Goal: Information Seeking & Learning: Learn about a topic

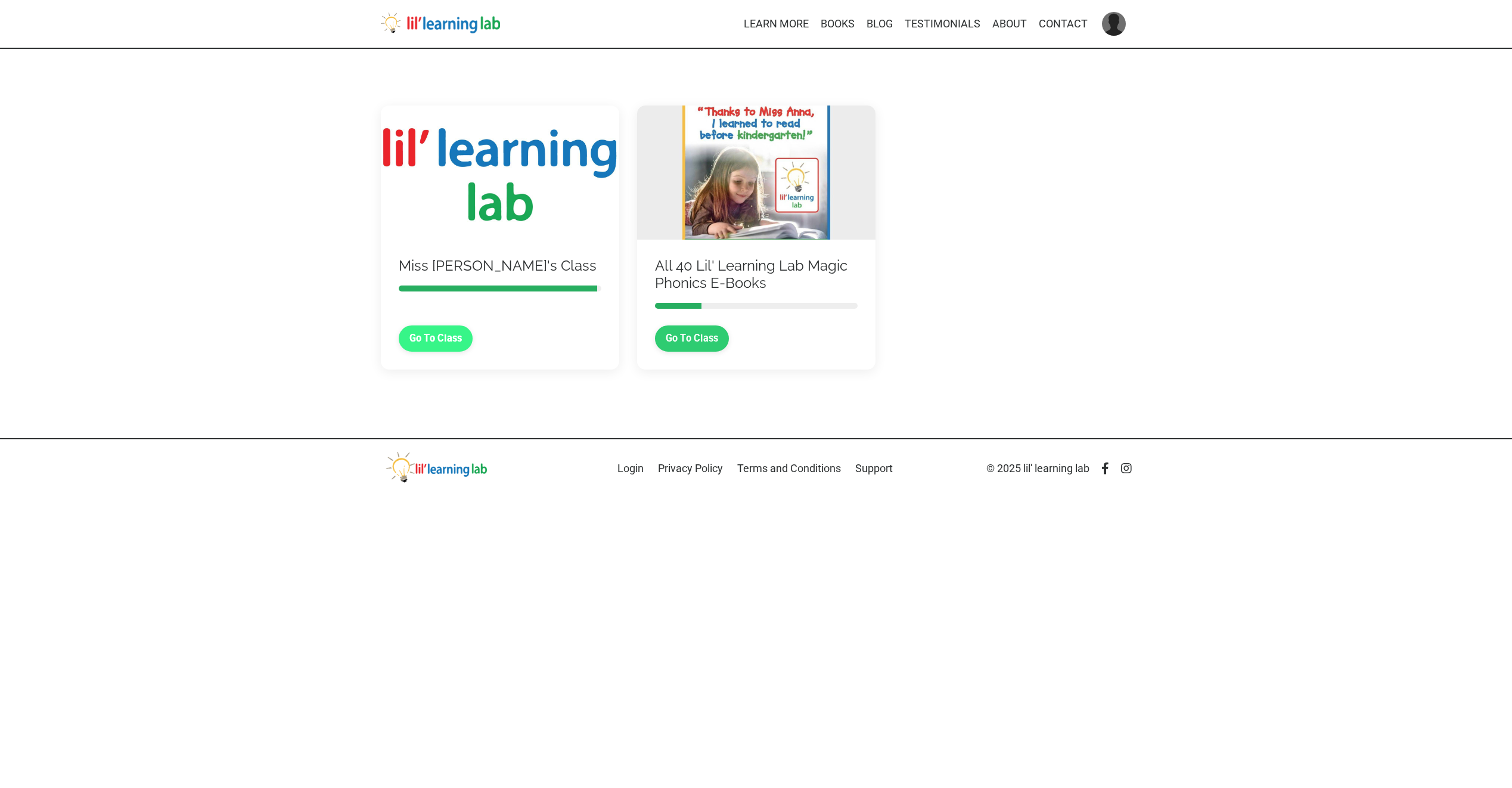
click at [416, 341] on link "Go To Class" at bounding box center [436, 339] width 74 height 26
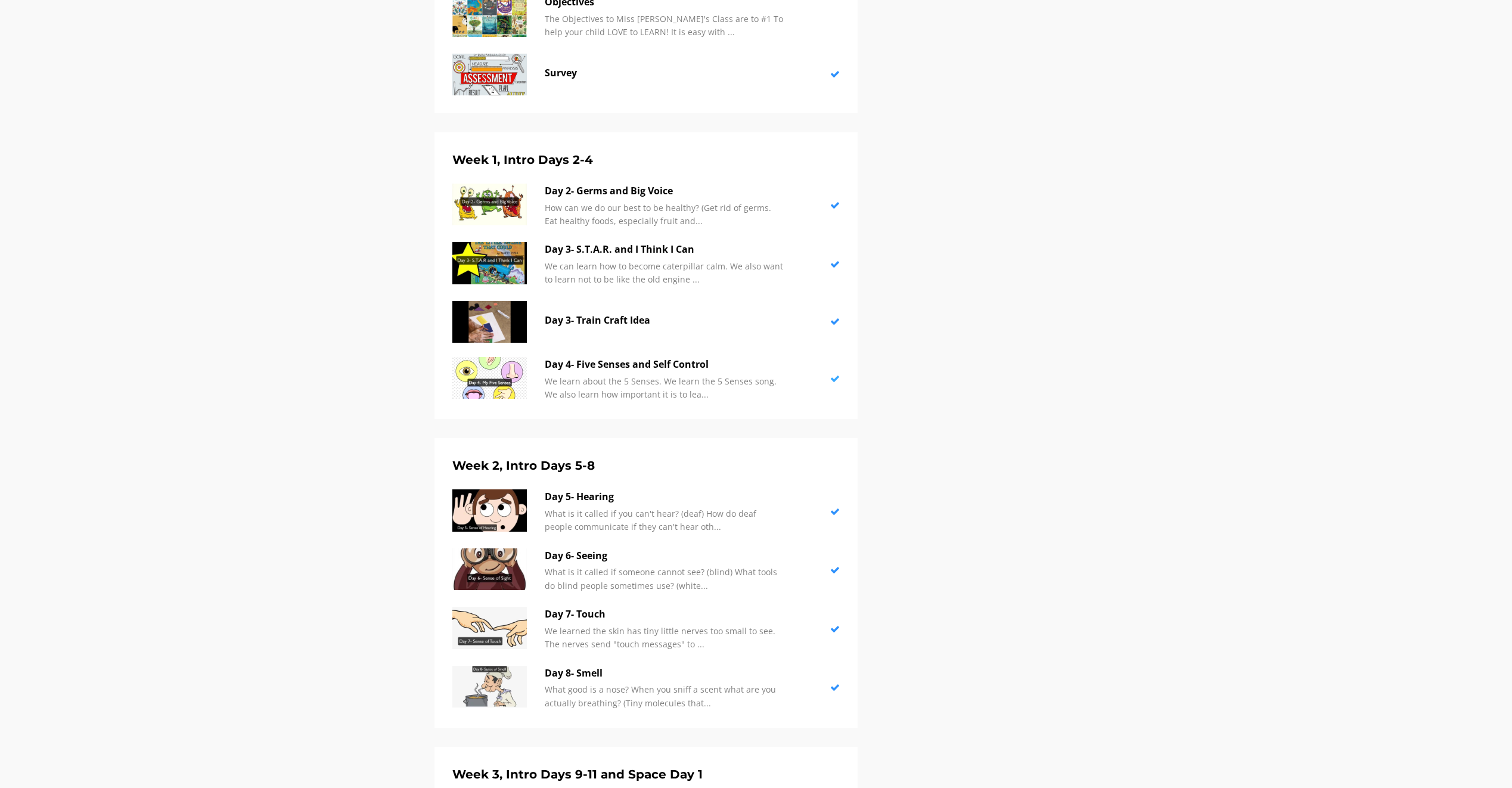
scroll to position [636, 0]
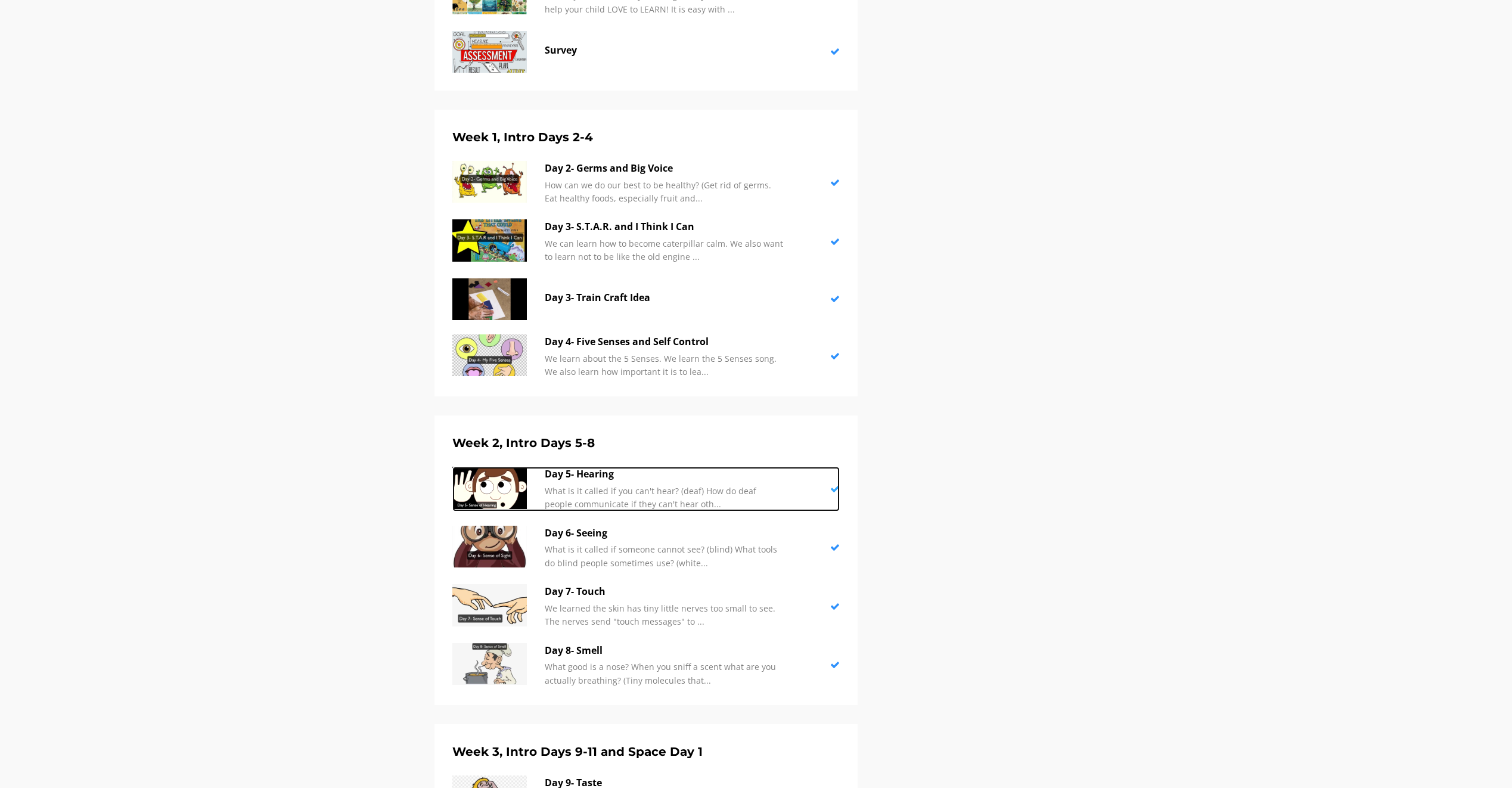
click at [497, 479] on img at bounding box center [489, 488] width 74 height 42
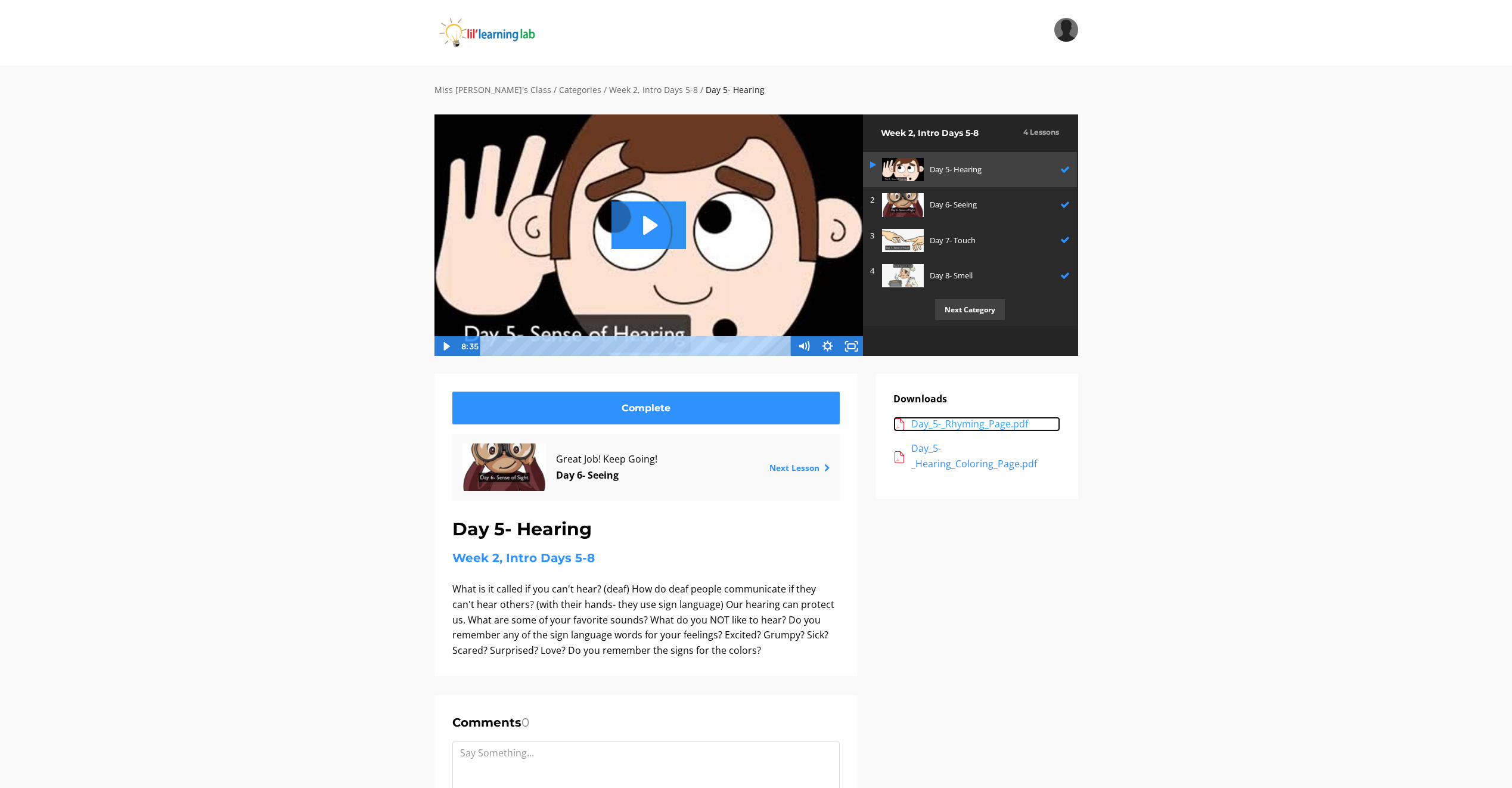
click at [929, 423] on div "Day_5-_Rhyming_Page.pdf" at bounding box center [985, 424] width 149 height 16
click at [965, 469] on div "Day_5-_Hearing_Coloring_Page.pdf" at bounding box center [985, 456] width 149 height 31
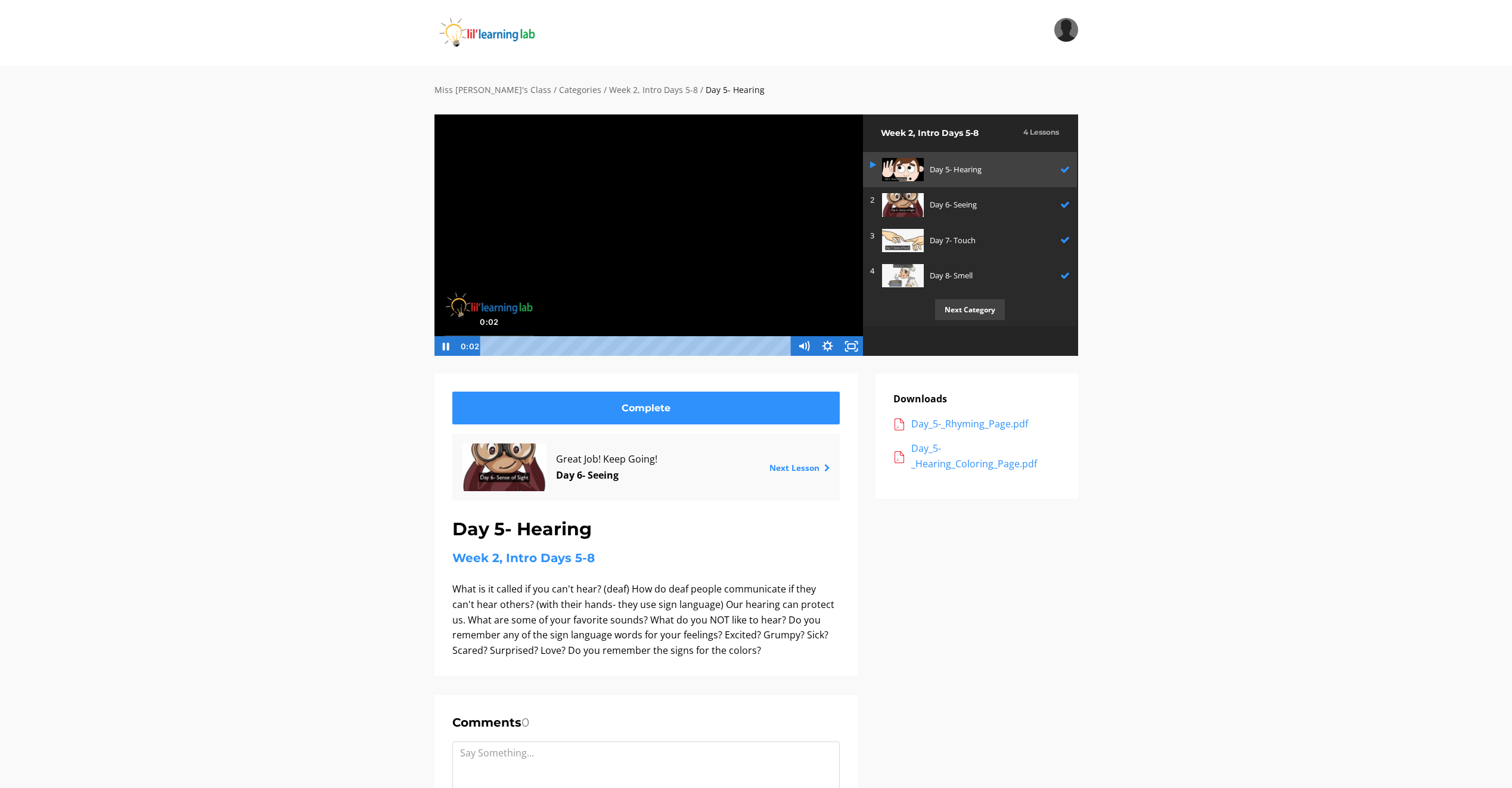
click at [489, 349] on div "0:02" at bounding box center [637, 346] width 297 height 20
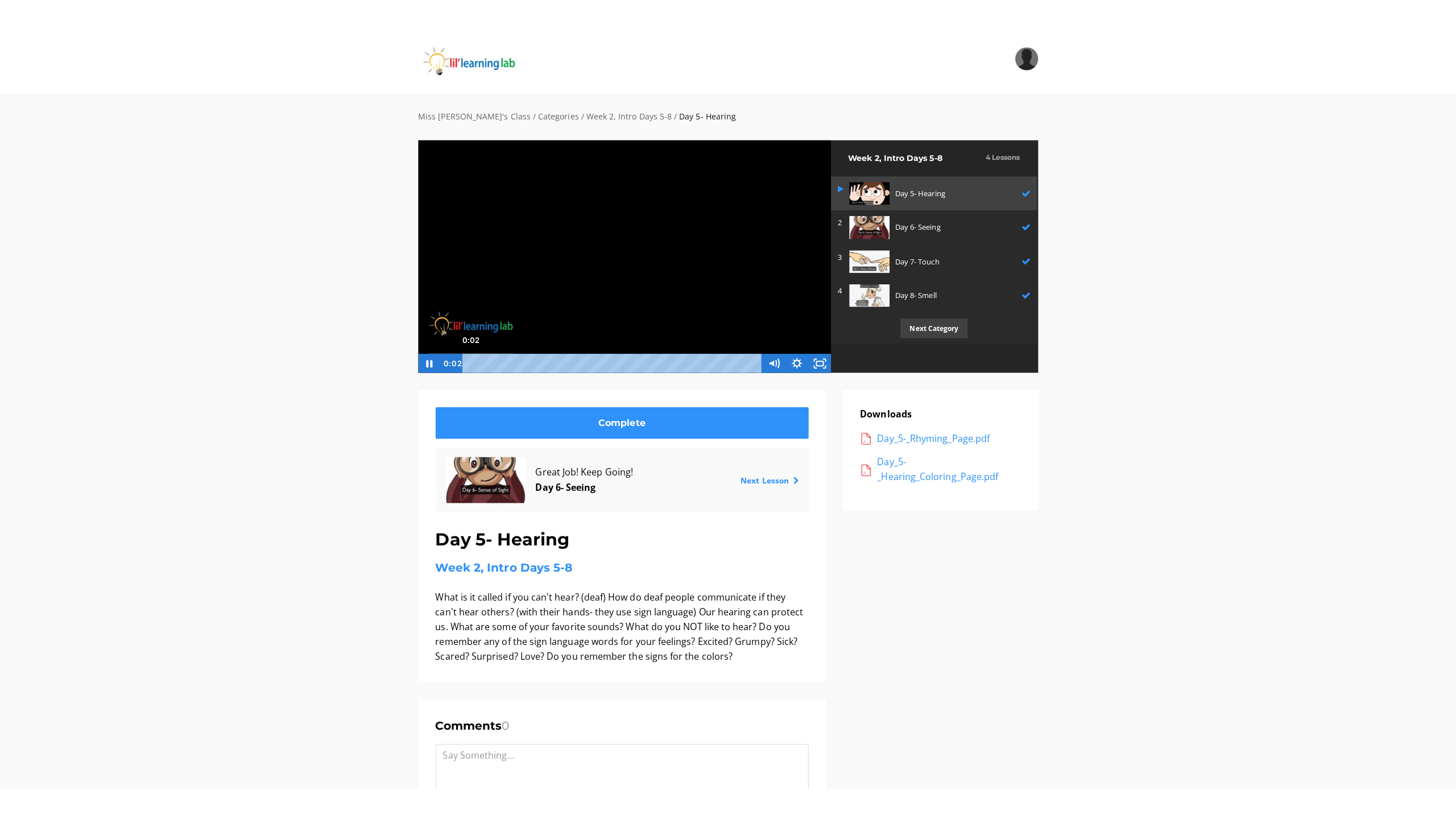
scroll to position [1, 0]
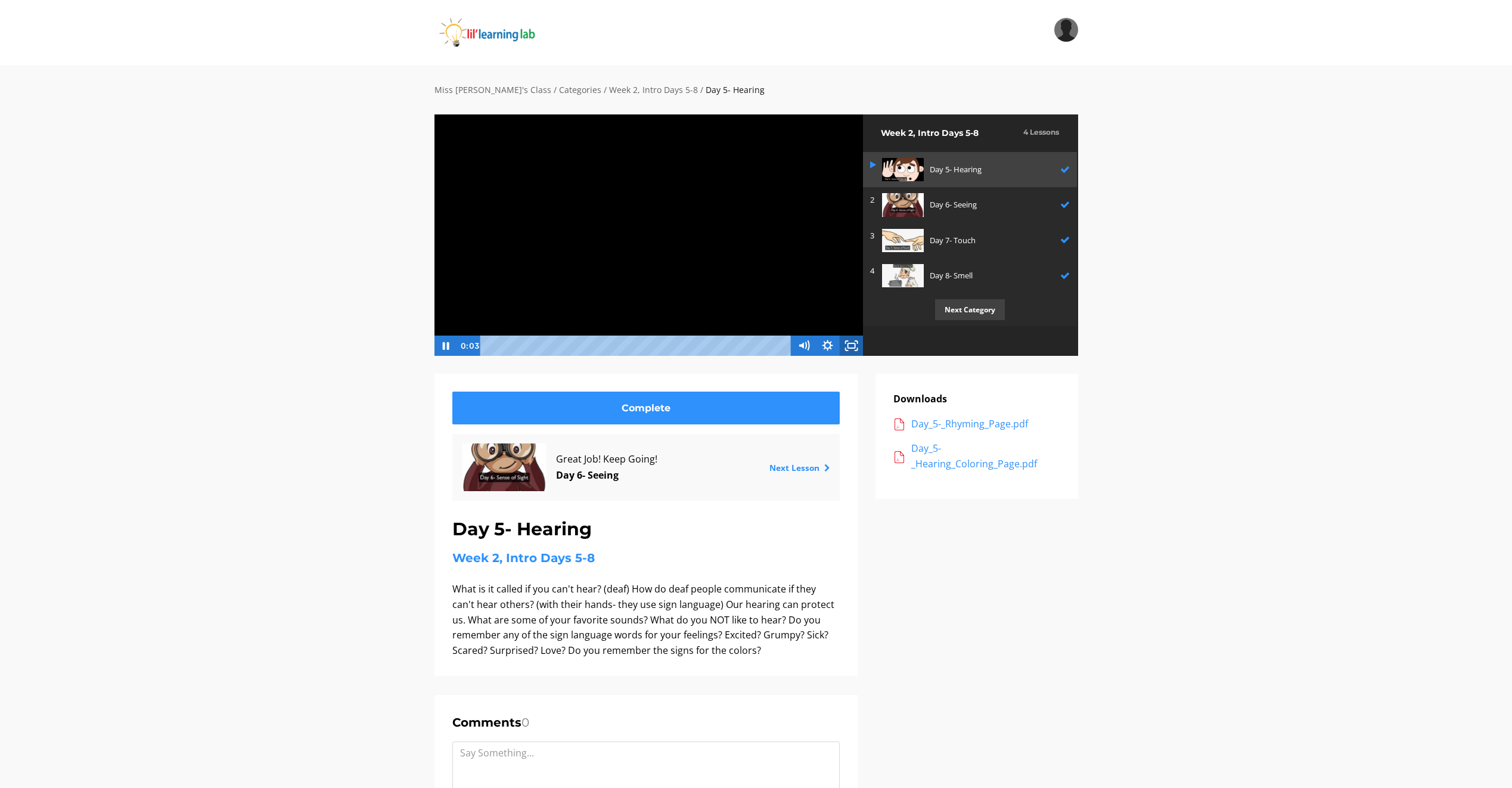
click at [840, 347] on icon "Fullscreen" at bounding box center [852, 345] width 24 height 20
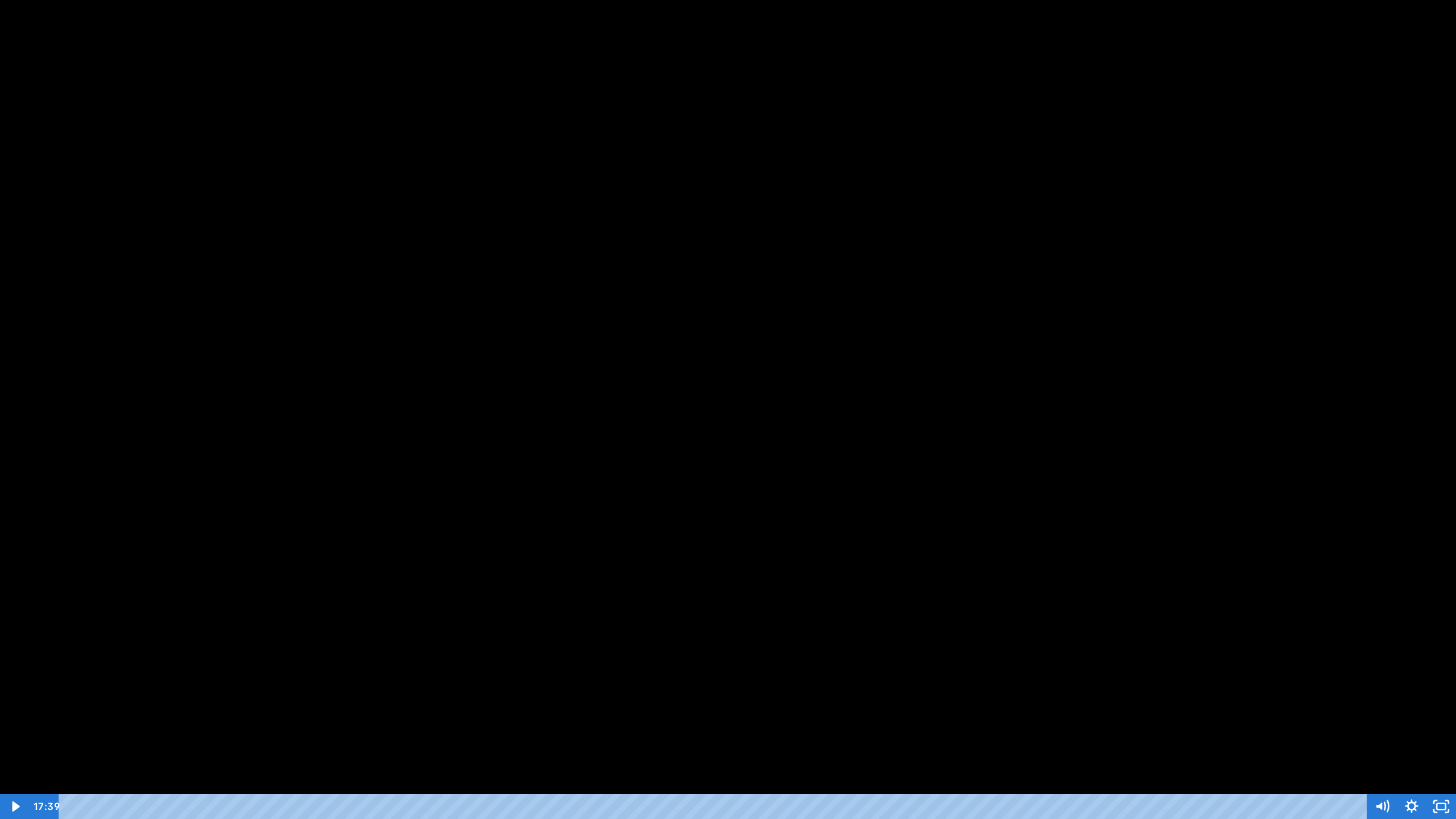
click at [577, 365] on div at bounding box center [728, 410] width 1456 height 819
click at [943, 497] on div at bounding box center [728, 410] width 1456 height 819
click at [0, 0] on button "Play Video: sites/2147505858/video/I1ijqdfSRU6QyyKExgMI_Day_5-_Sense_of_Hearing…" at bounding box center [0, 0] width 1 height 1
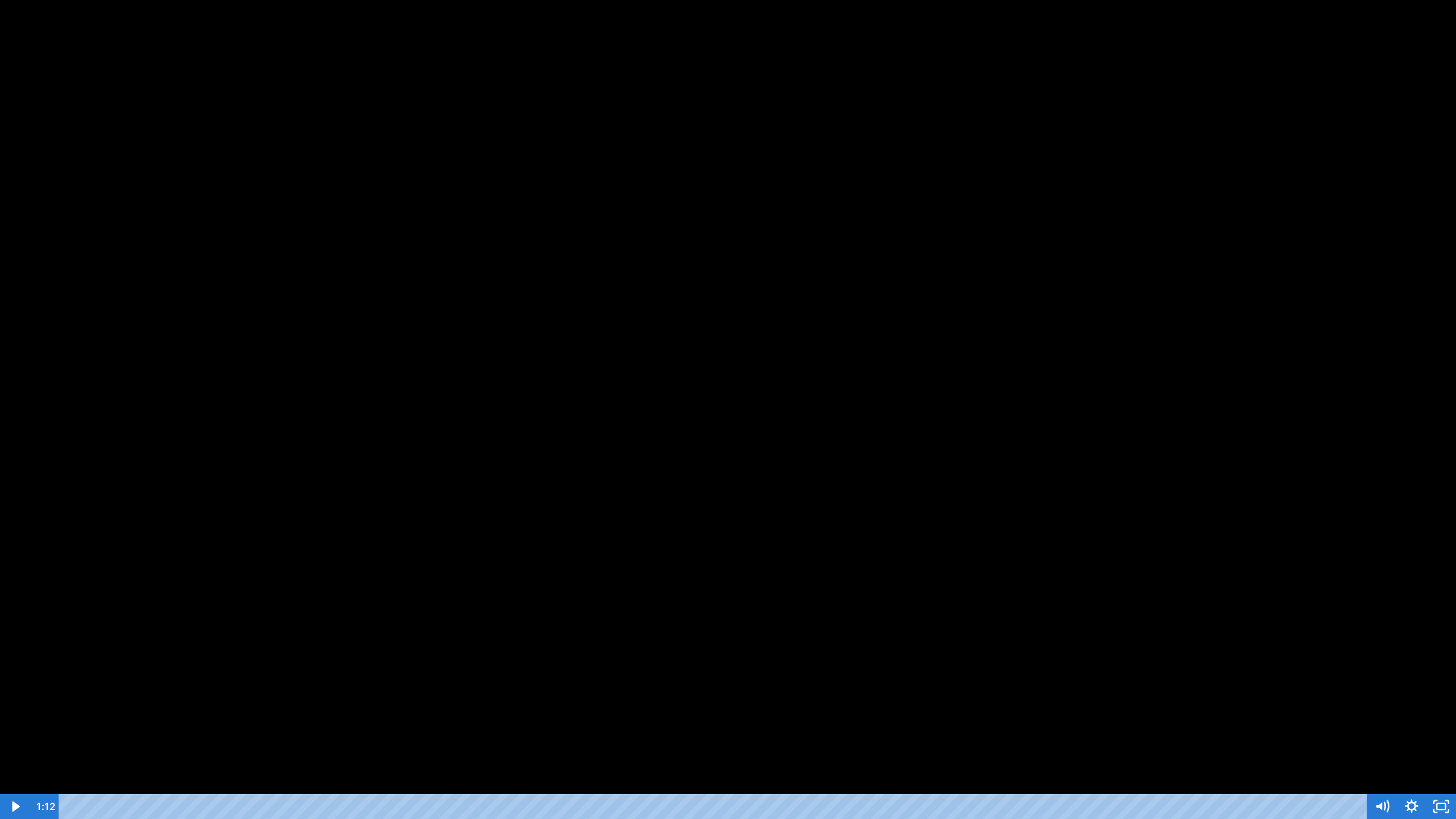
click at [0, 0] on button "Play Video: sites/2147505858/video/I1ijqdfSRU6QyyKExgMI_Day_5-_Sense_of_Hearing…" at bounding box center [0, 0] width 1 height 1
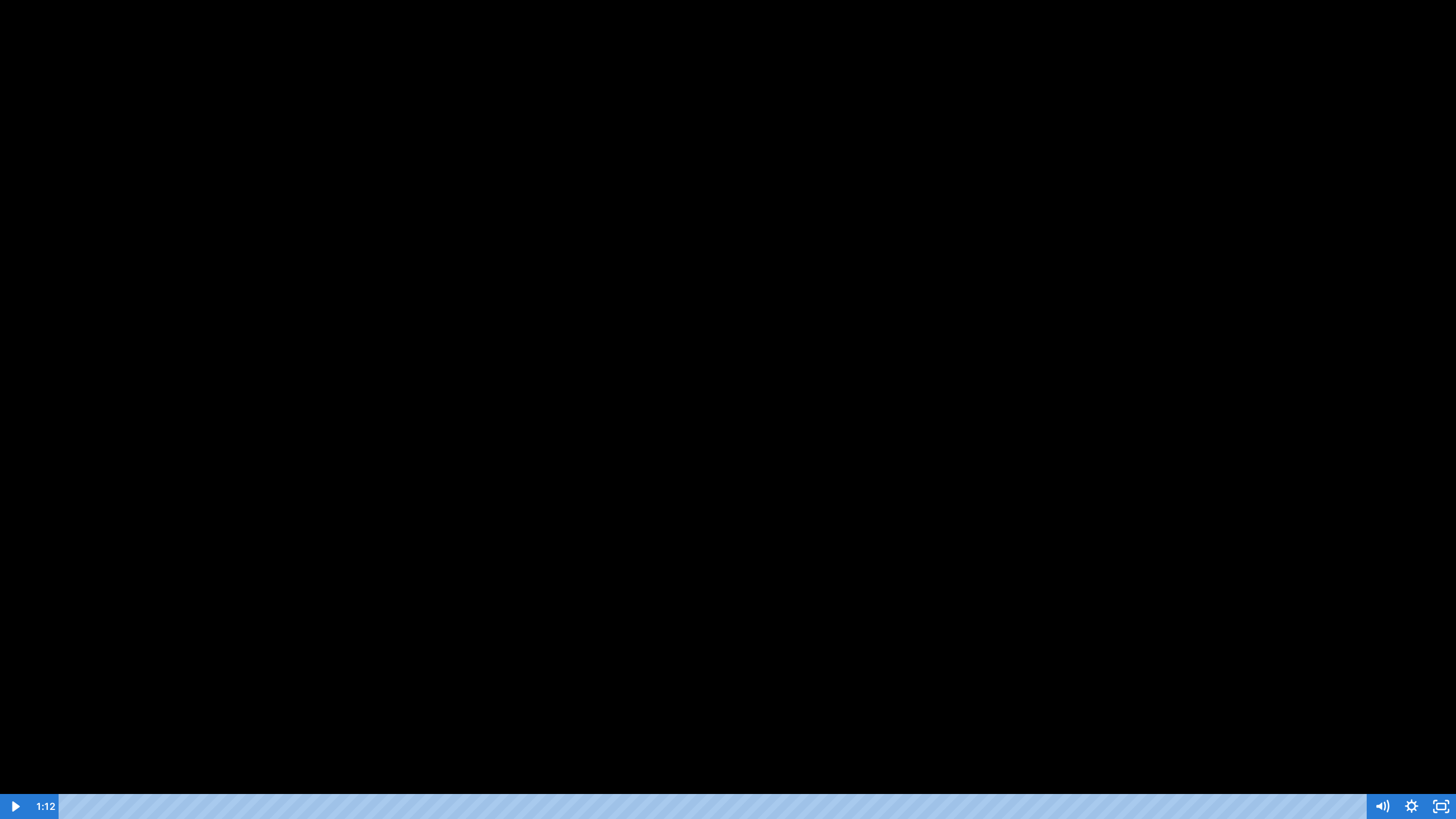
click at [0, 0] on button "Play Video: sites/2147505858/video/I1ijqdfSRU6QyyKExgMI_Day_5-_Sense_of_Hearing…" at bounding box center [0, 0] width 1 height 1
click at [21, 752] on icon "Play Video" at bounding box center [16, 807] width 35 height 30
click at [21, 752] on icon "Play Video" at bounding box center [16, 806] width 30 height 25
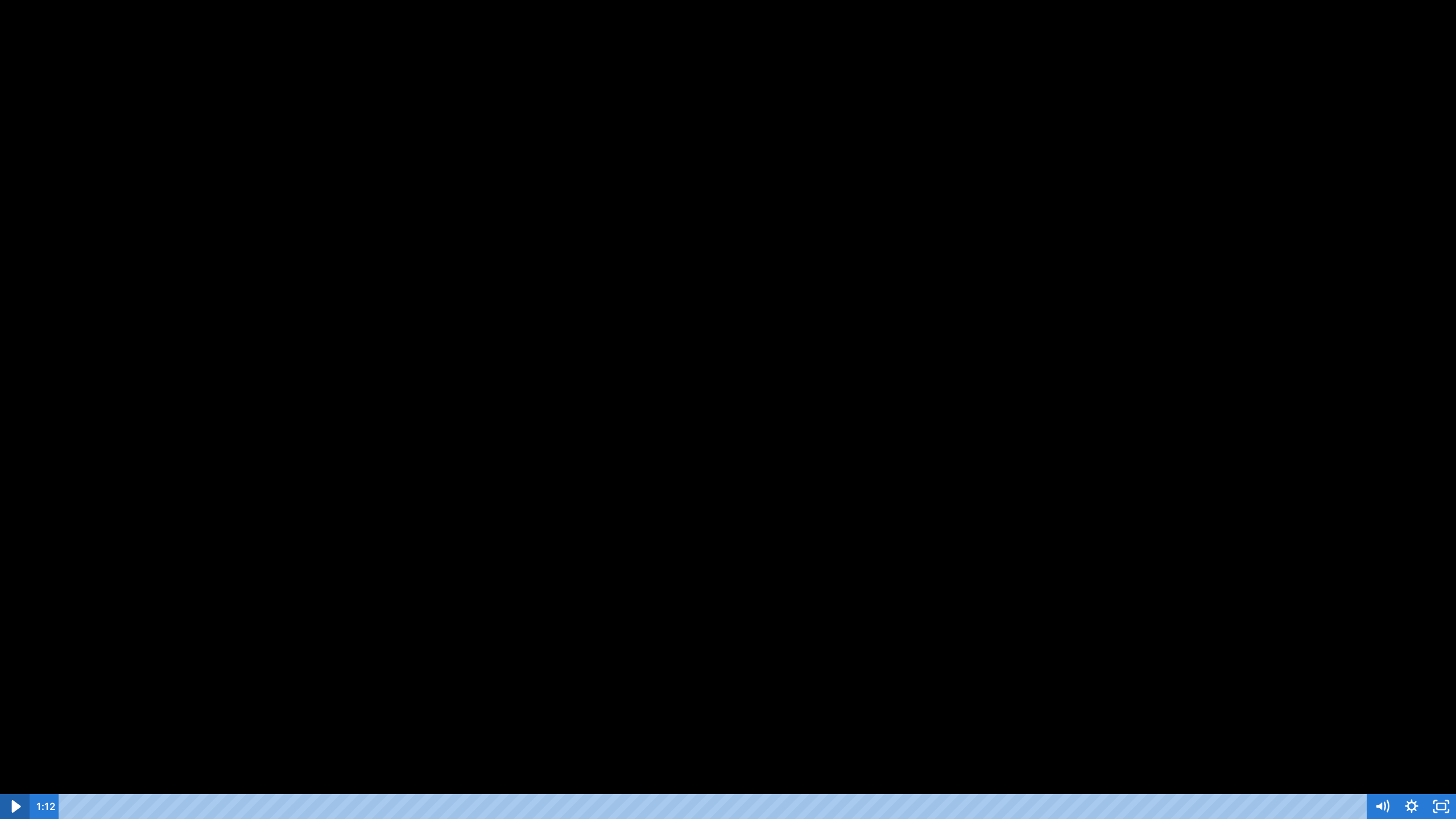
click at [10, 752] on icon "Play Video" at bounding box center [16, 807] width 35 height 30
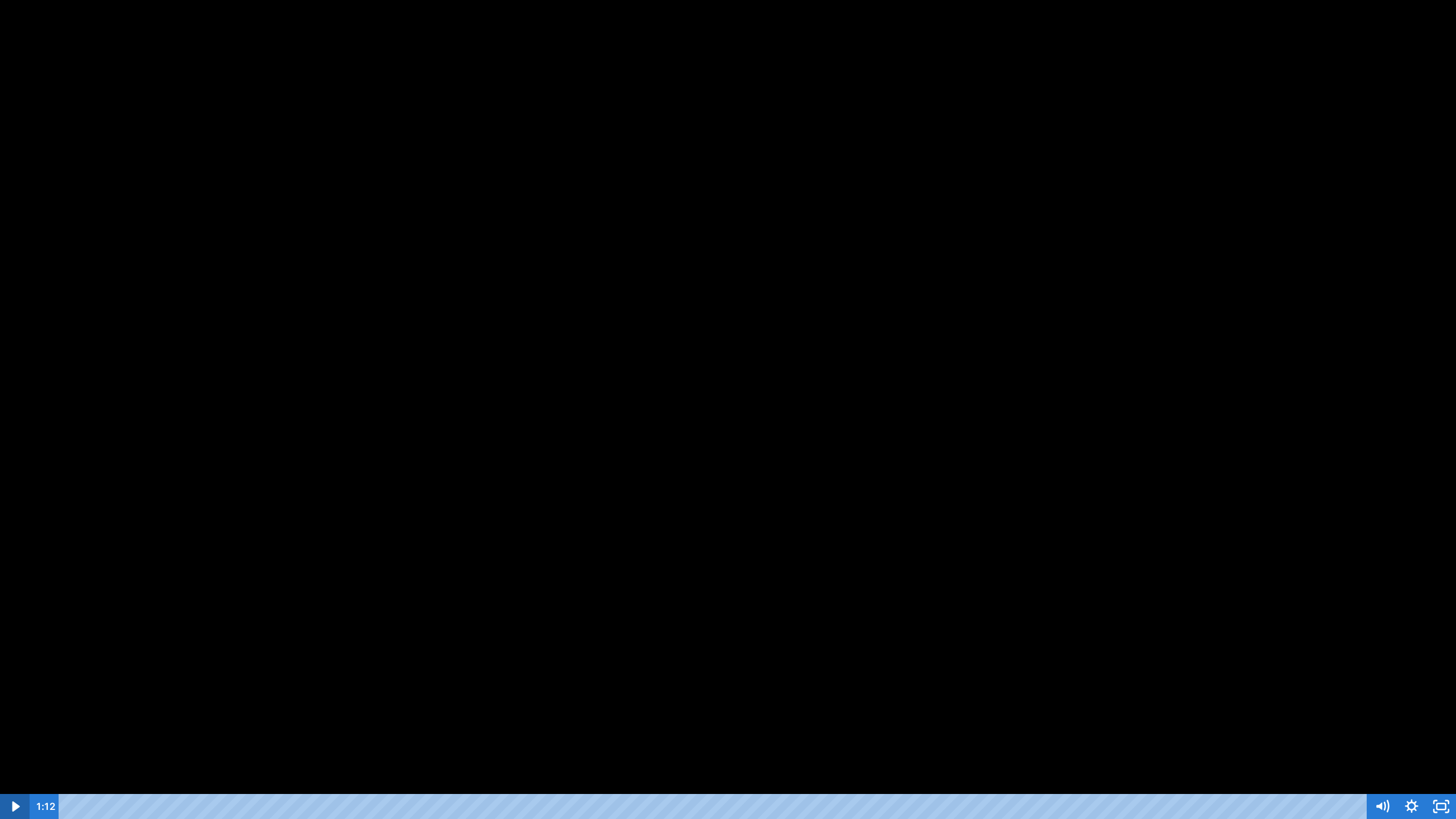
click at [10, 752] on icon "Play Video" at bounding box center [16, 806] width 30 height 25
click at [24, 752] on icon "Play Video" at bounding box center [16, 806] width 30 height 25
click at [25, 752] on icon "Play Video" at bounding box center [16, 806] width 30 height 25
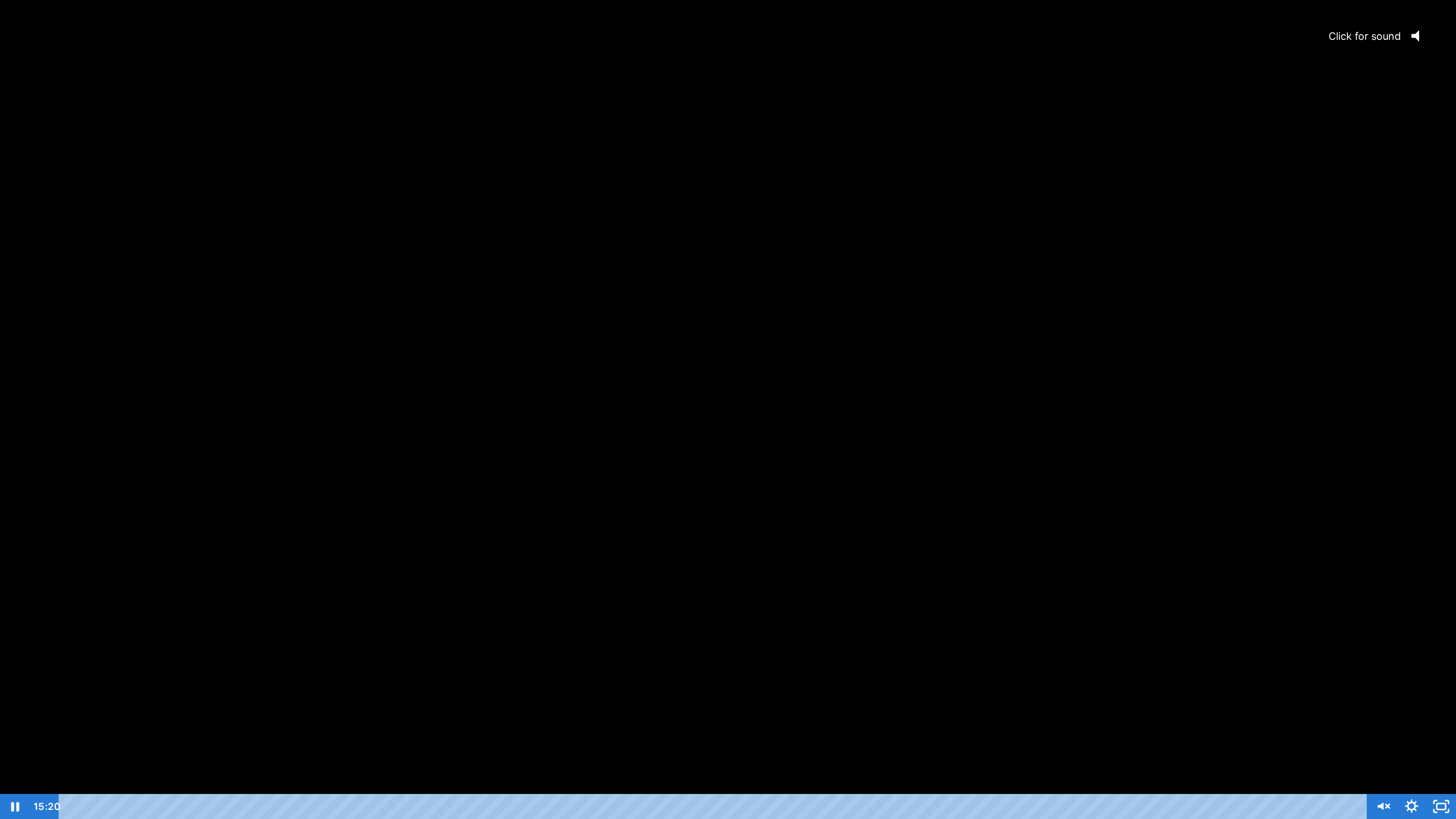
click at [1418, 33] on icon "Click for sound" at bounding box center [1414, 35] width 8 height 11
click at [1384, 163] on div at bounding box center [728, 410] width 1456 height 819
click at [1372, 16] on div at bounding box center [728, 410] width 1456 height 819
click at [1357, 38] on div at bounding box center [728, 410] width 1456 height 819
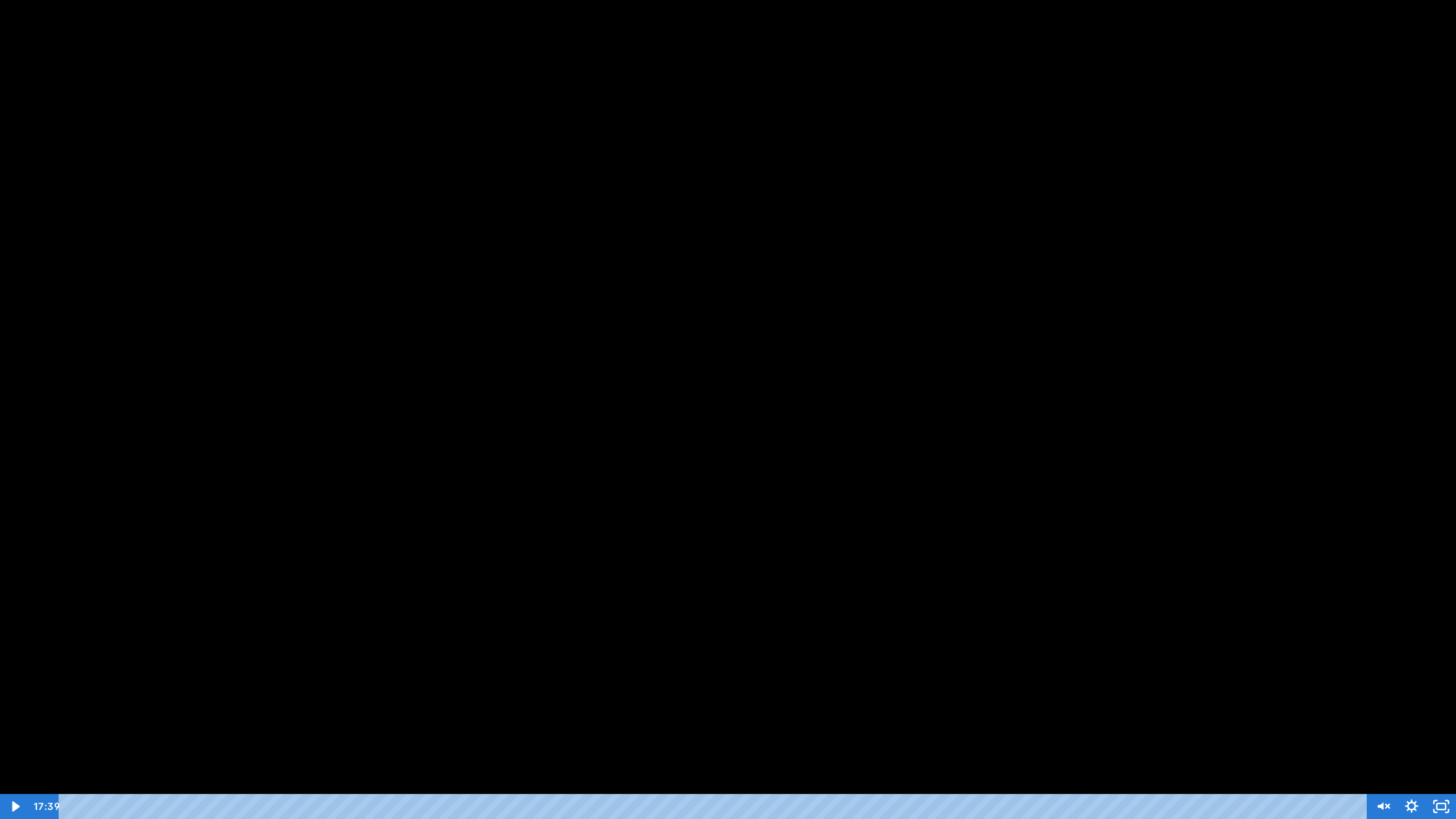
drag, startPoint x: 1115, startPoint y: 492, endPoint x: 1047, endPoint y: 534, distance: 79.9
click at [1050, 534] on div at bounding box center [728, 410] width 1456 height 819
drag, startPoint x: 929, startPoint y: 606, endPoint x: 5, endPoint y: 810, distance: 946.3
click at [5, 752] on div "Click for sound @keyframes VOLUME_SMALL_WAVE_FLASH { 0% { opacity: 0; } 33% { o…" at bounding box center [728, 410] width 1456 height 819
drag, startPoint x: 5, startPoint y: 810, endPoint x: 53, endPoint y: 818, distance: 48.7
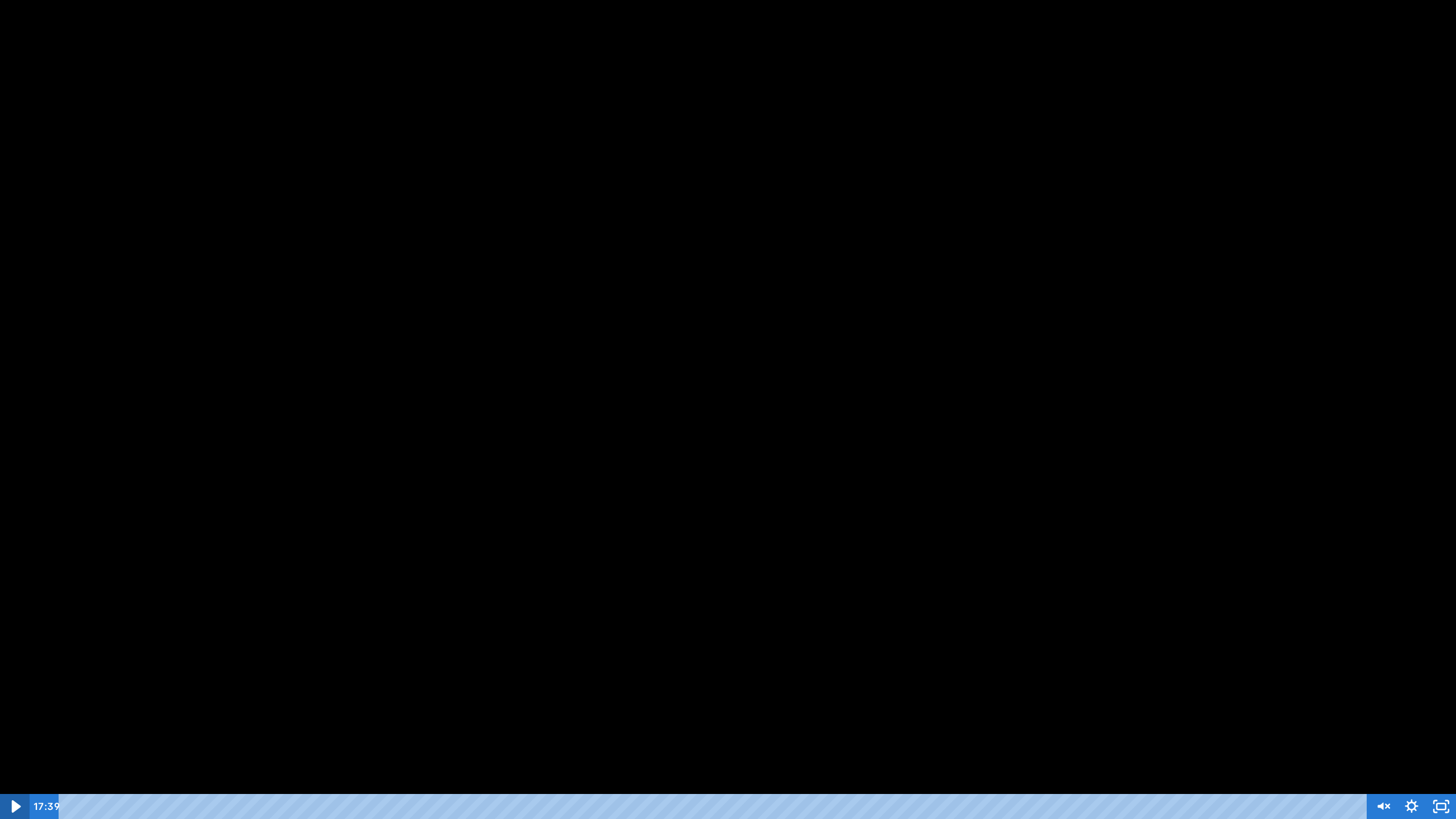
click at [53, 752] on div "17:39 6:18" at bounding box center [728, 806] width 1456 height 25
click at [24, 752] on icon "Play Video" at bounding box center [16, 807] width 35 height 30
drag, startPoint x: 4, startPoint y: 793, endPoint x: 0, endPoint y: 784, distance: 9.8
click at [0, 752] on div at bounding box center [728, 410] width 1456 height 819
click at [16, 752] on icon "Play Video" at bounding box center [16, 807] width 35 height 30
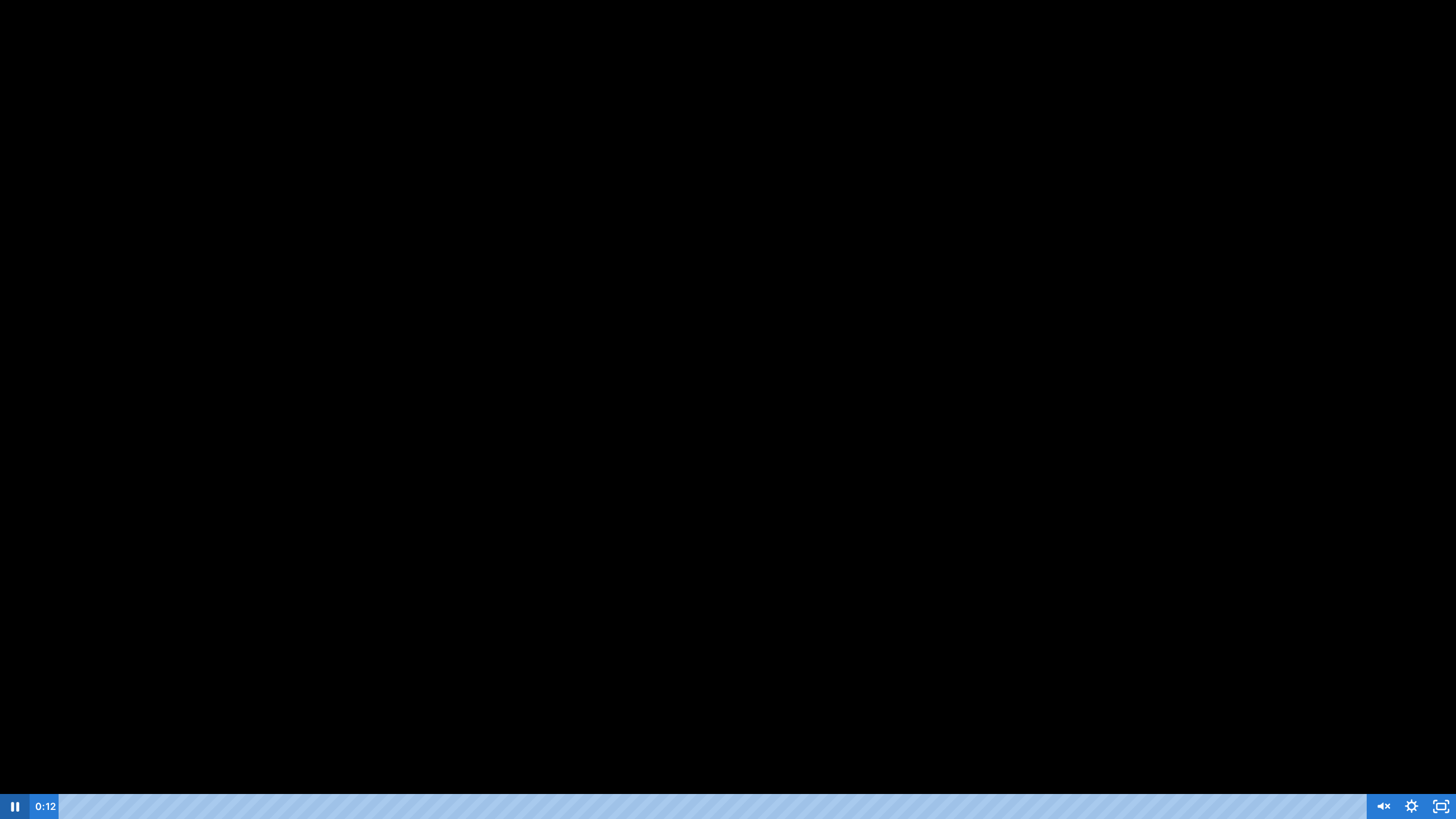
click at [0, 752] on button "Pause" at bounding box center [15, 806] width 30 height 25
click at [38, 752] on div "0:22 0:05" at bounding box center [698, 806] width 1338 height 25
drag, startPoint x: 38, startPoint y: 801, endPoint x: 48, endPoint y: 811, distance: 14.1
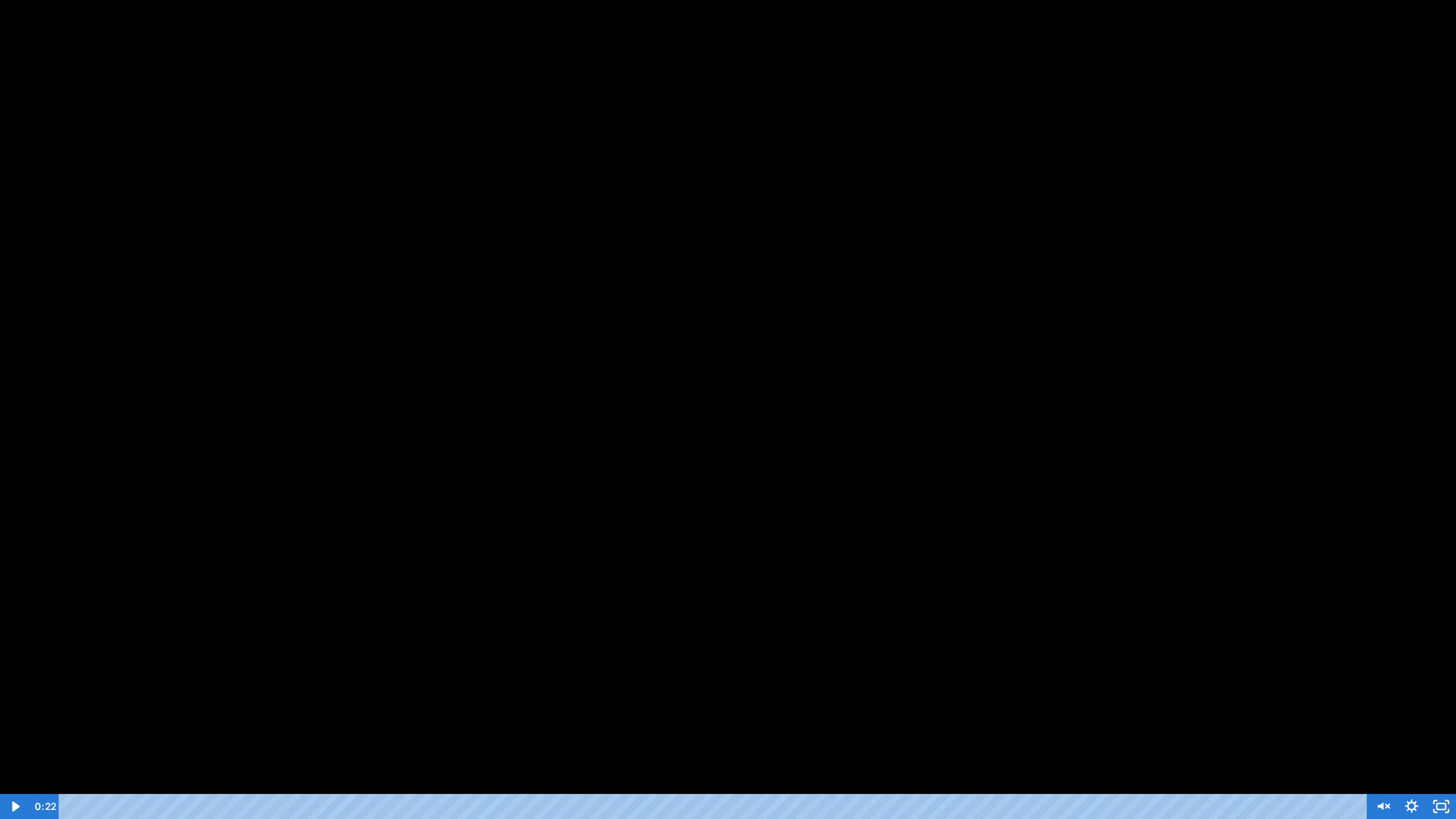
click at [48, 752] on div "0:22 0:00" at bounding box center [698, 806] width 1338 height 25
click at [49, 752] on div "0:22 0:00" at bounding box center [698, 806] width 1338 height 25
drag, startPoint x: 49, startPoint y: 811, endPoint x: 57, endPoint y: 804, distance: 10.6
click at [51, 752] on div "0:22 0:00" at bounding box center [698, 806] width 1338 height 25
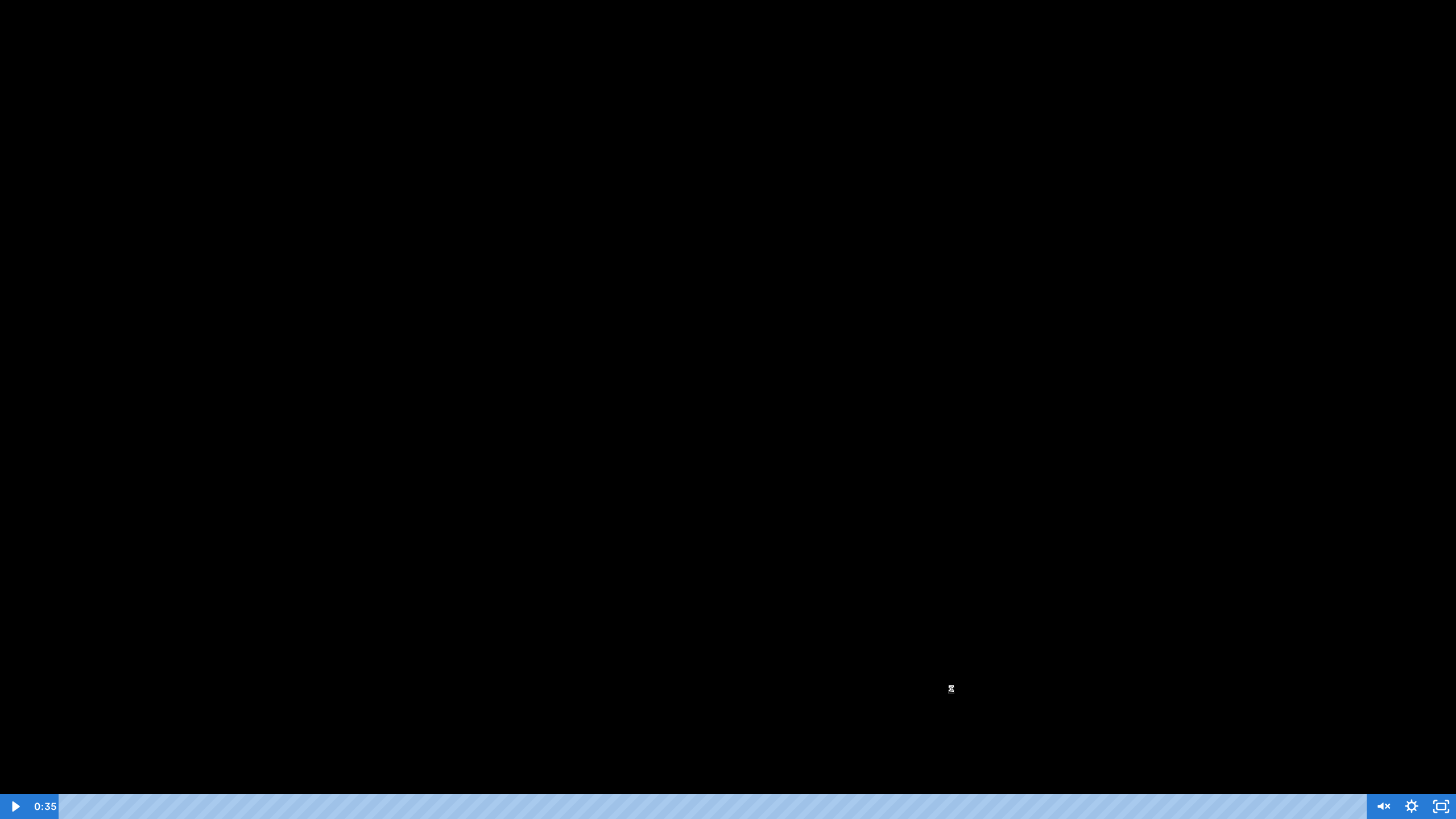
click at [1379, 752] on icon "Unmute" at bounding box center [1380, 806] width 6 height 7
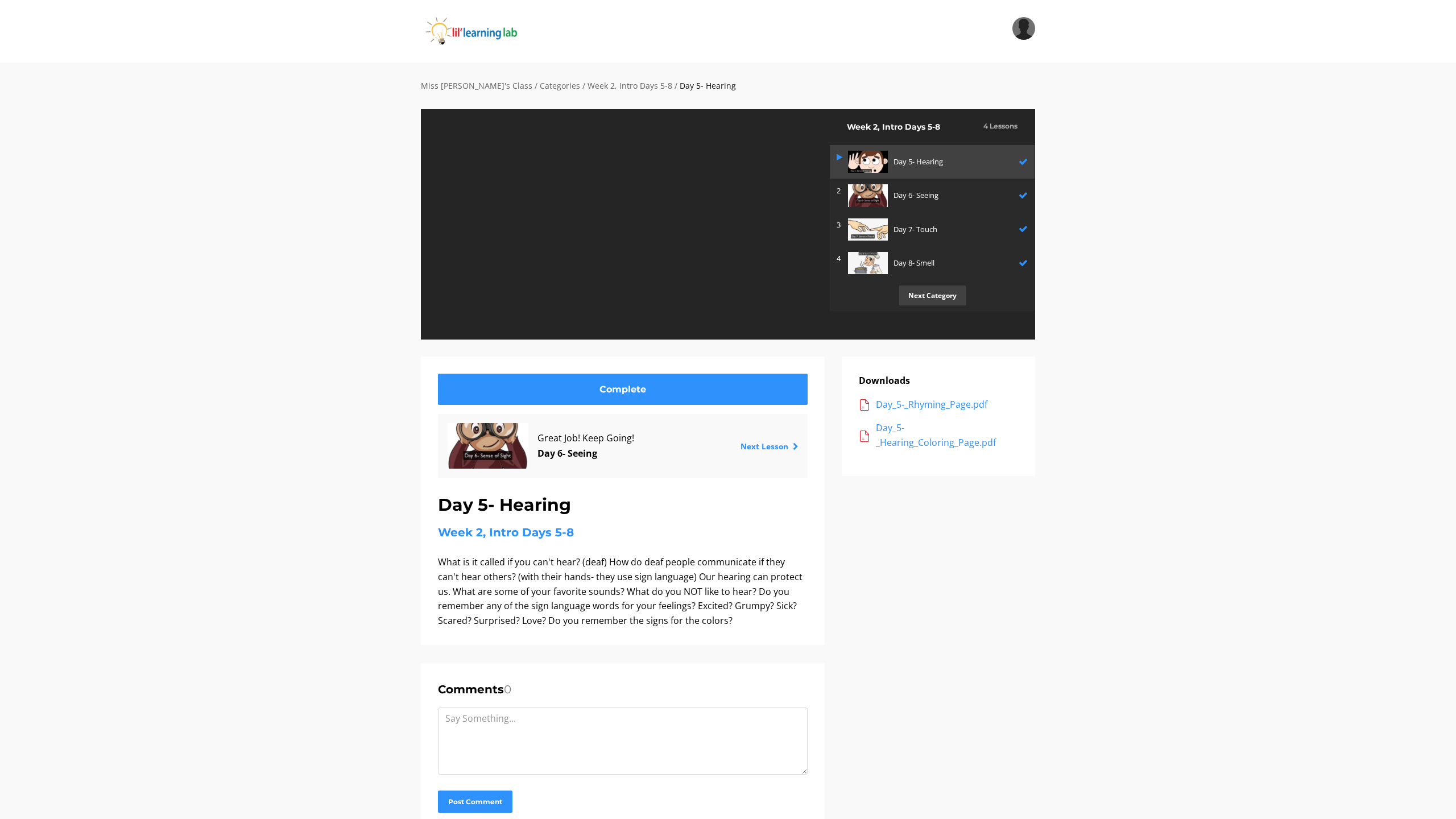
click at [348, 634] on div "Click for sound @keyframes VOLUME_SMALL_WAVE_FLASH { 0% { opacity: 0; } 33% { o…" at bounding box center [728, 410] width 1456 height 819
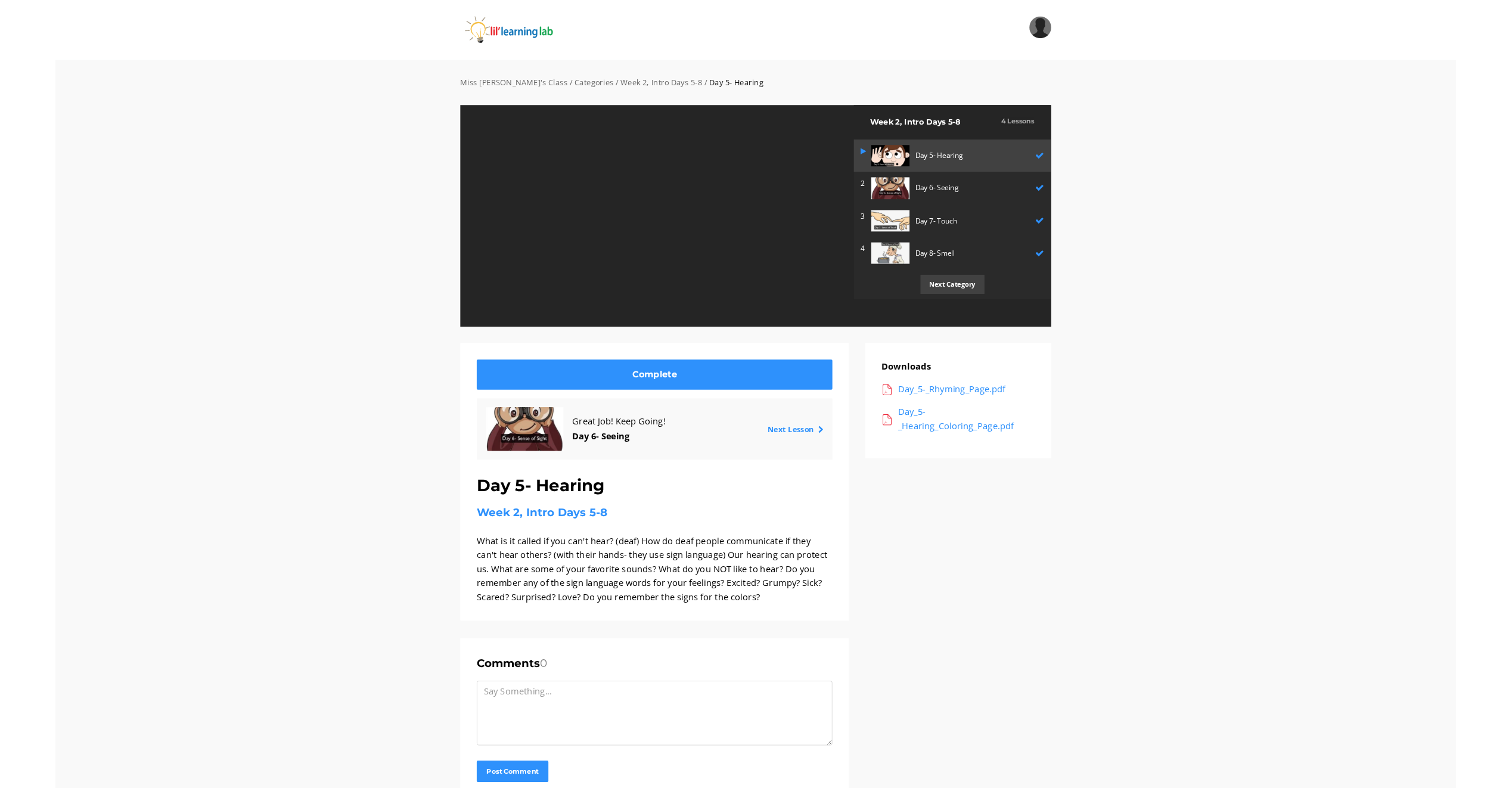
scroll to position [0, 0]
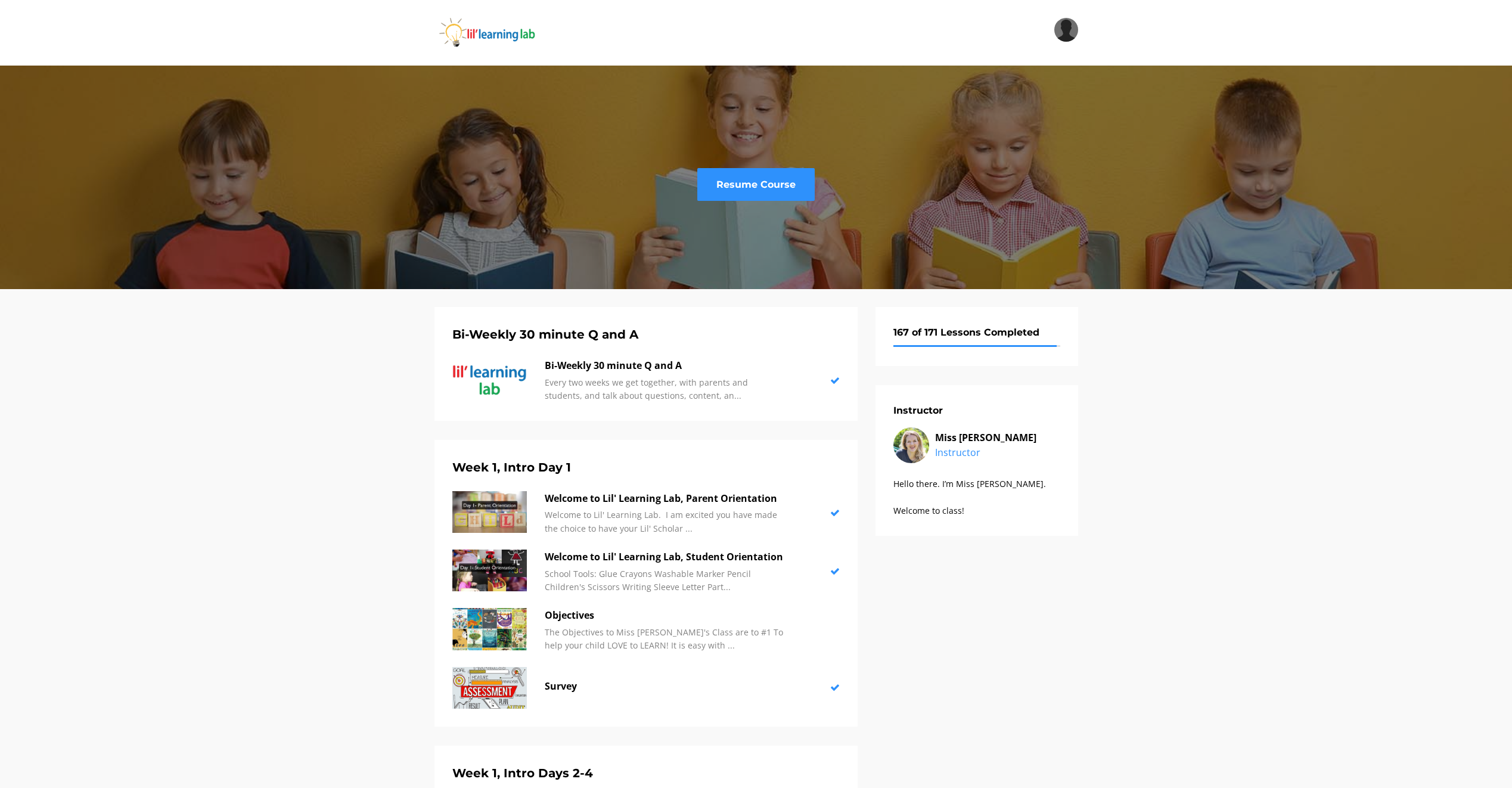
scroll to position [645, 0]
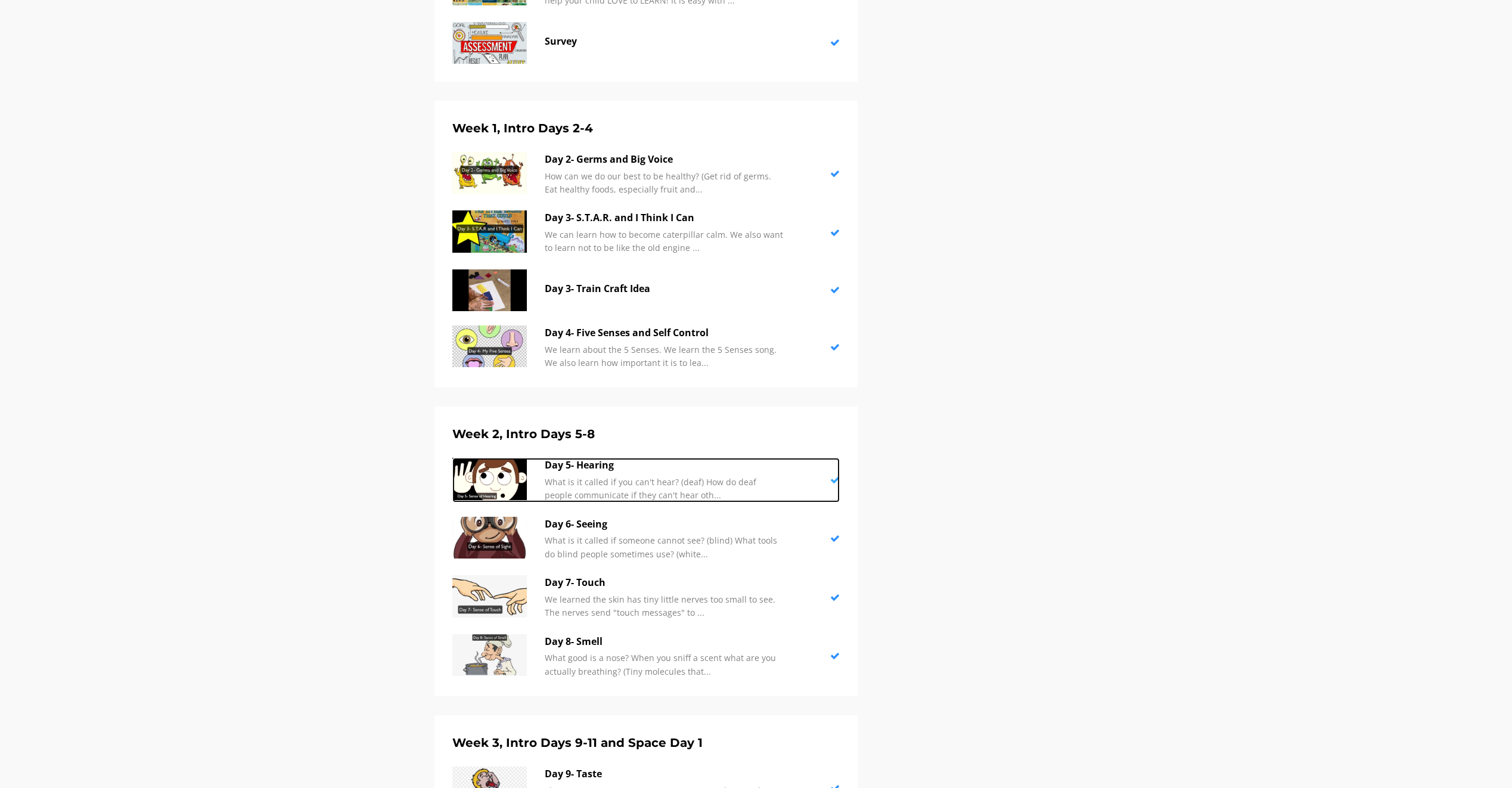
click at [502, 499] on img at bounding box center [489, 478] width 74 height 42
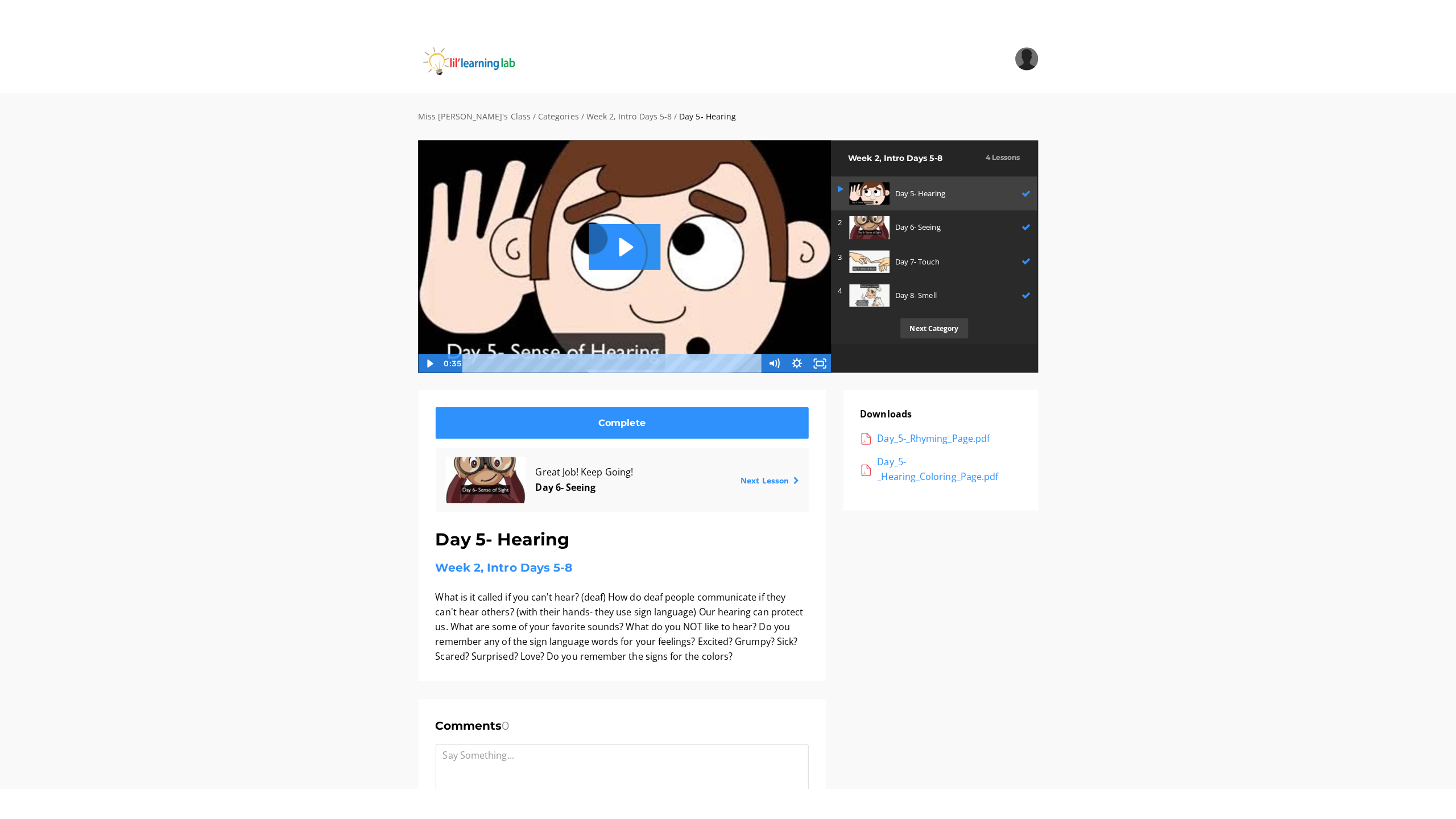
scroll to position [1, 0]
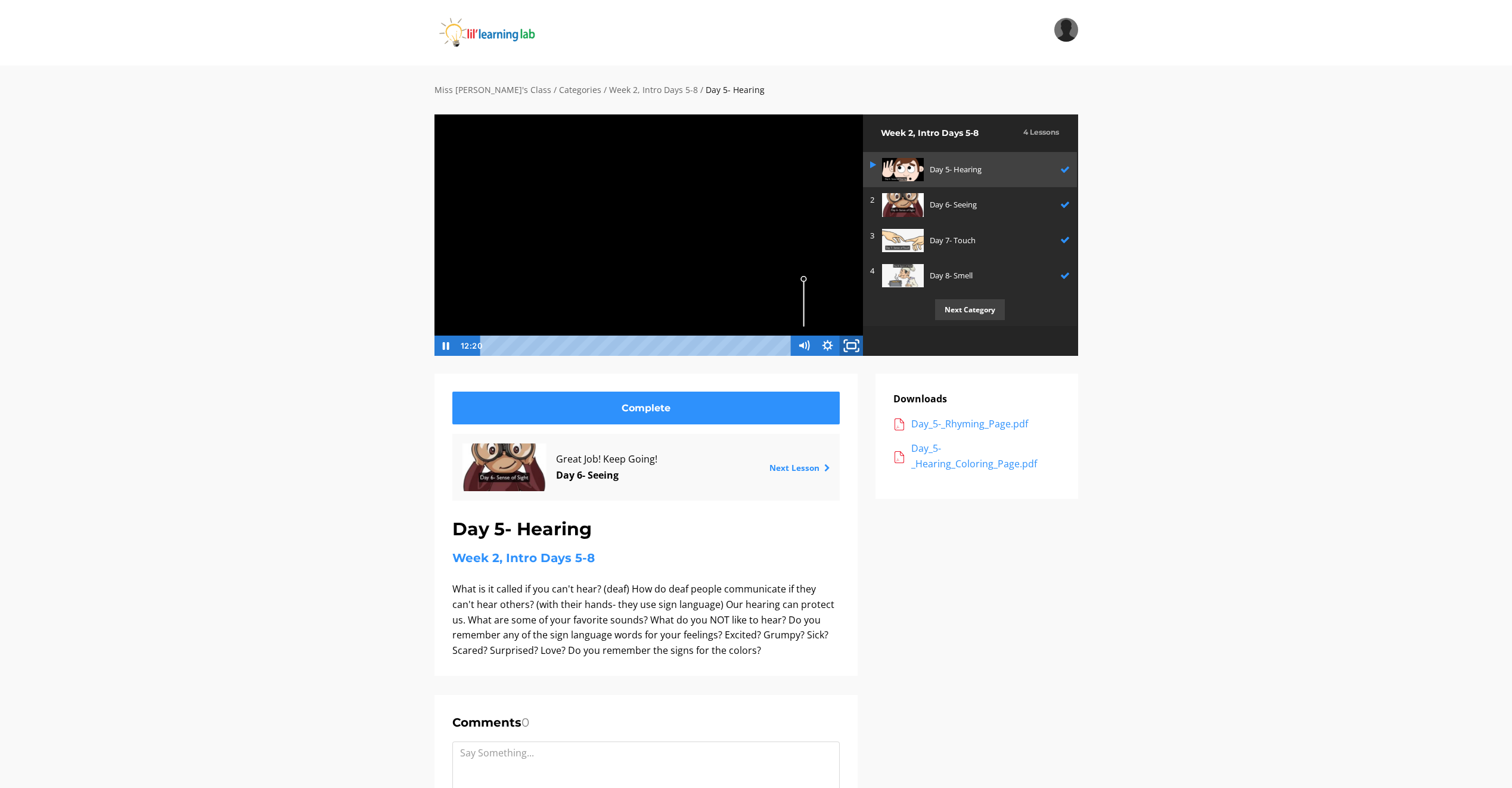
click at [845, 353] on icon "Fullscreen" at bounding box center [852, 346] width 28 height 25
